Goal: Use online tool/utility: Utilize a website feature to perform a specific function

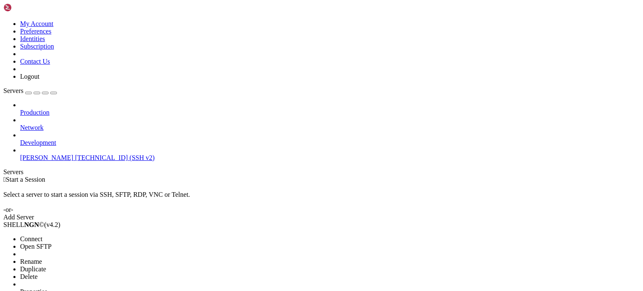
click at [42, 235] on span "Connect" at bounding box center [31, 238] width 22 height 7
click at [96, 235] on li "Connect" at bounding box center [58, 239] width 76 height 8
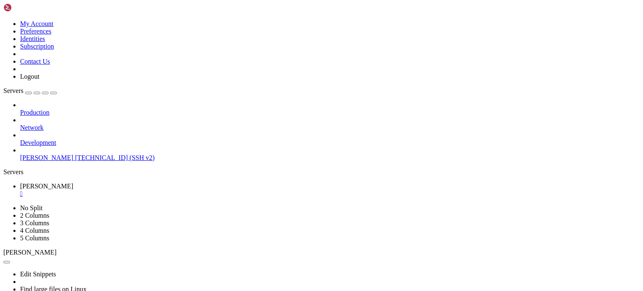
scroll to position [6, 0]
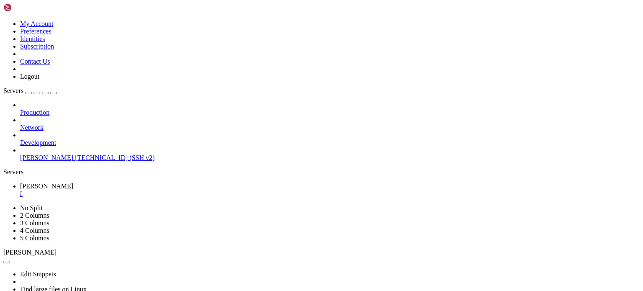
drag, startPoint x: 90, startPoint y: 472, endPoint x: 18, endPoint y: 473, distance: 72.0
copy x-row "http://154.38.190.123"
